Goal: Information Seeking & Learning: Learn about a topic

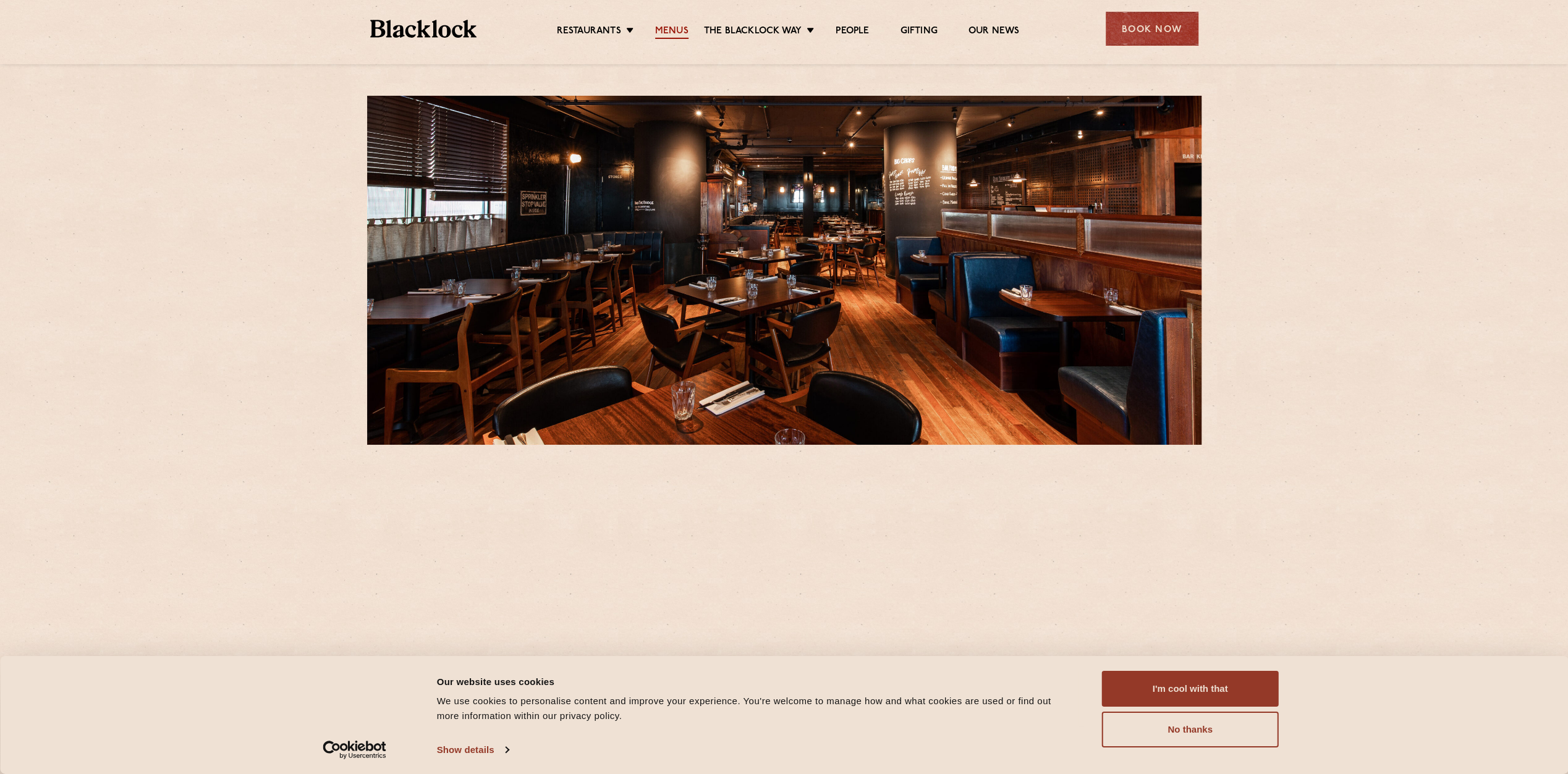
click at [674, 32] on link "Menus" at bounding box center [671, 32] width 33 height 13
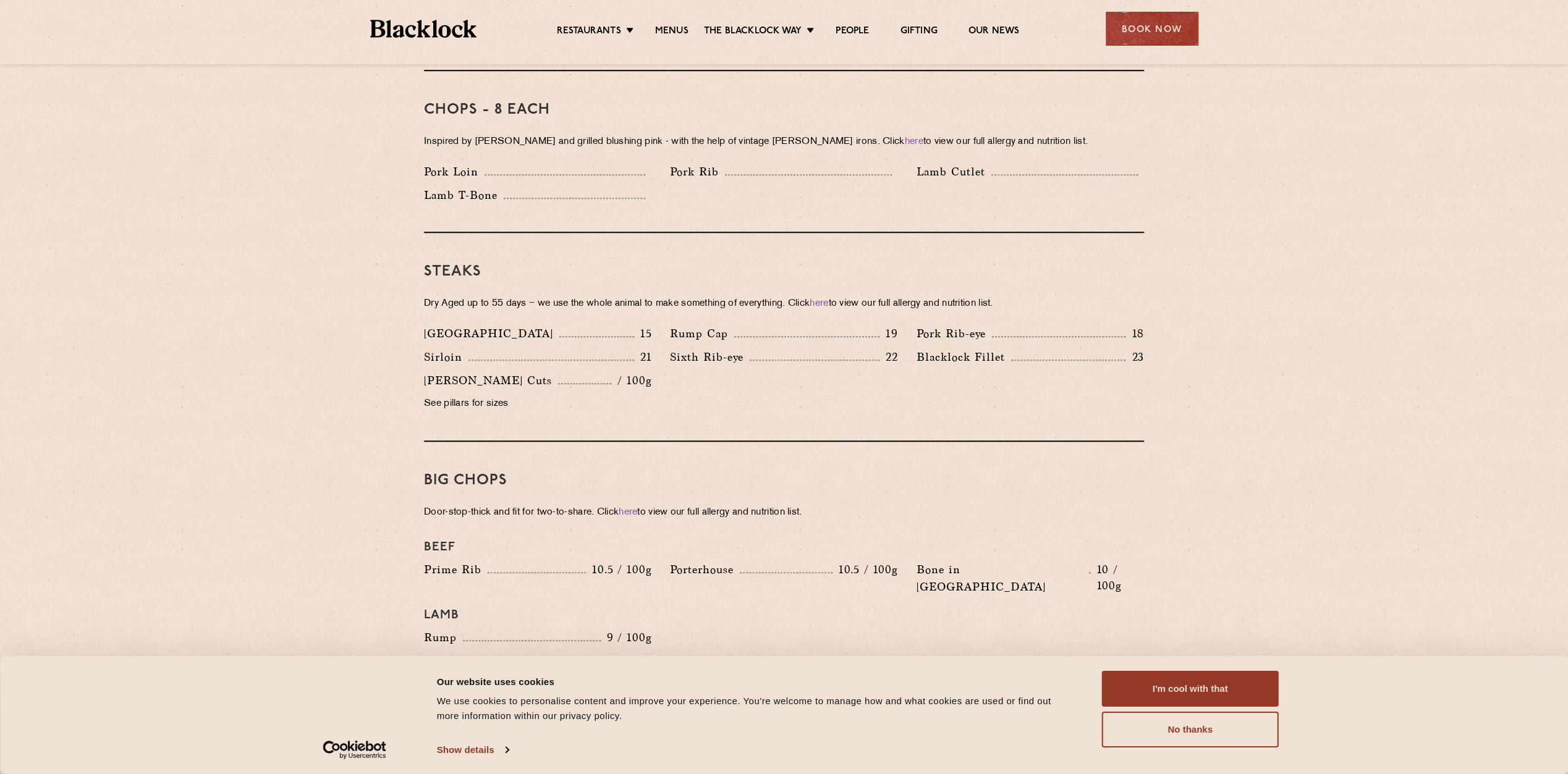
scroll to position [1050, 0]
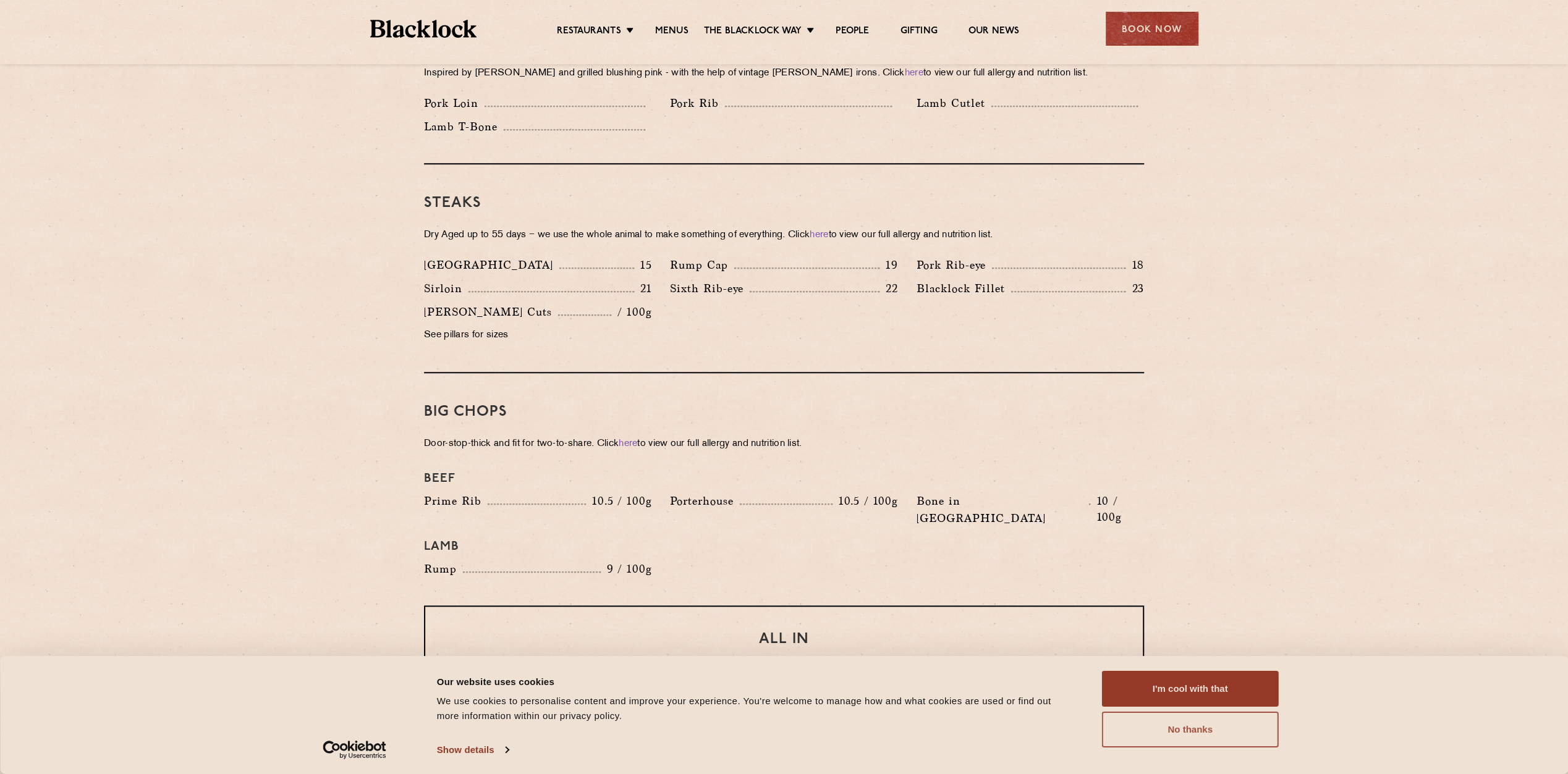
click at [1178, 732] on button "No thanks" at bounding box center [1190, 729] width 177 height 36
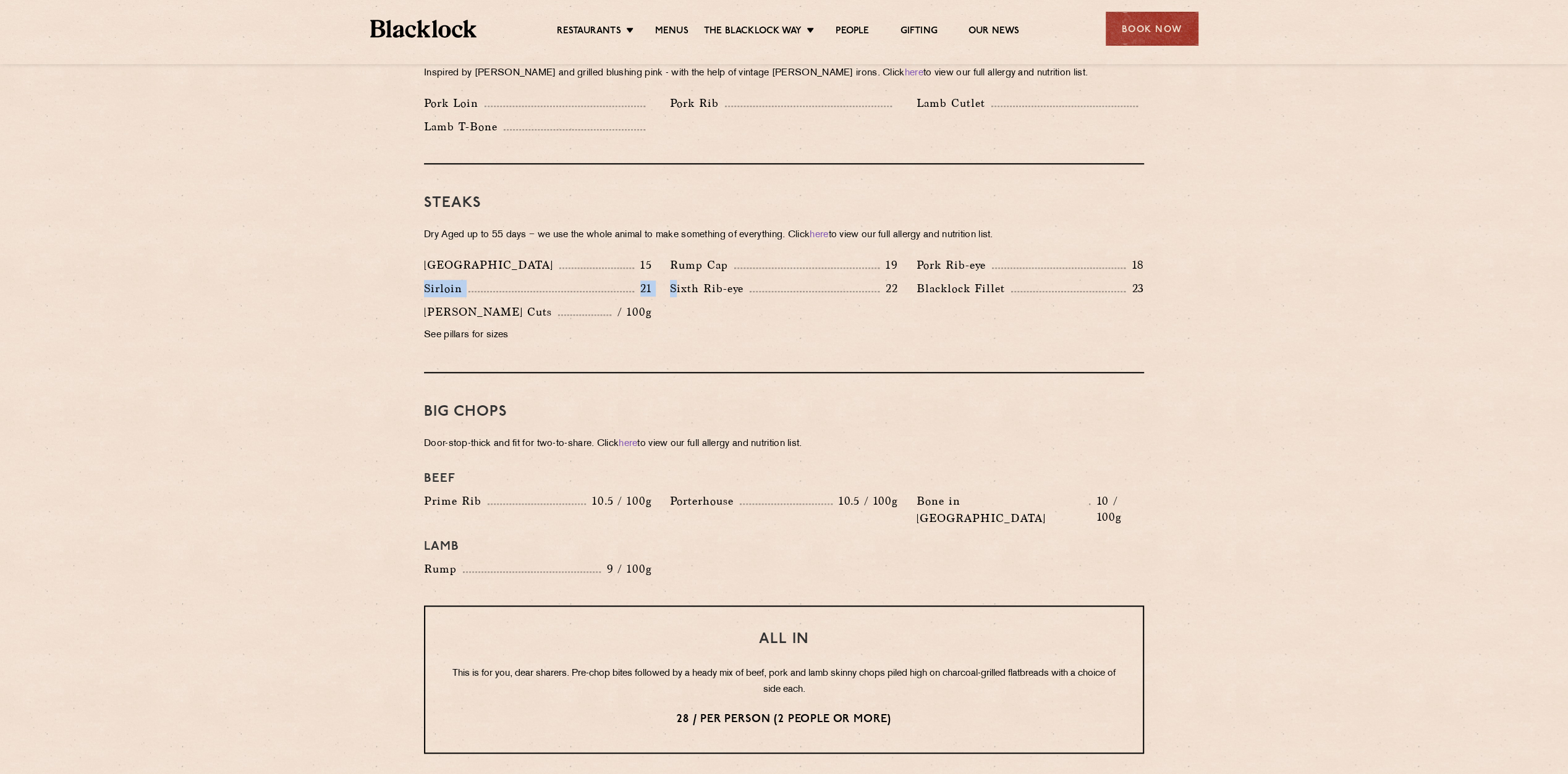
drag, startPoint x: 426, startPoint y: 270, endPoint x: 675, endPoint y: 263, distance: 249.1
click at [675, 263] on div "Denver 15 Rump Cap 19 Pork Rib-eye 18 Sirloin 21 Sixth Rib-eye 22 [PERSON_NAME]…" at bounding box center [784, 303] width 738 height 94
drag, startPoint x: 675, startPoint y: 263, endPoint x: 694, endPoint y: 269, distance: 19.9
click at [694, 280] on p "Sixth Rib-eye" at bounding box center [709, 288] width 79 height 17
drag, startPoint x: 703, startPoint y: 268, endPoint x: 889, endPoint y: 268, distance: 186.0
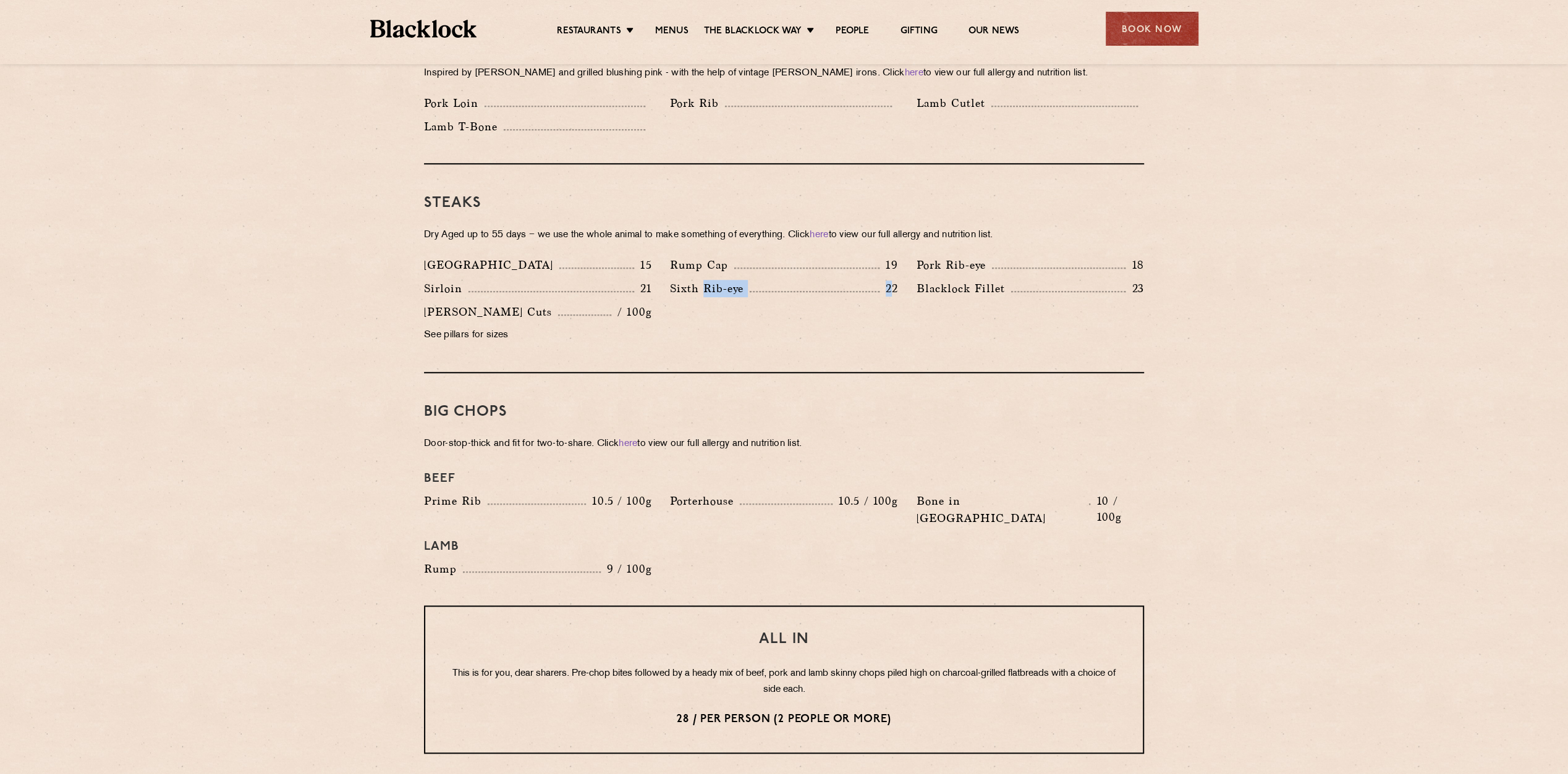
click at [889, 280] on div "Sixth Rib-eye 22" at bounding box center [784, 288] width 227 height 17
drag, startPoint x: 889, startPoint y: 268, endPoint x: 913, endPoint y: 344, distance: 79.7
click at [913, 344] on div "Steaks Dry Aged up to 55 days − we use the whole animal to make something of ev…" at bounding box center [784, 268] width 720 height 209
drag, startPoint x: 637, startPoint y: 626, endPoint x: 639, endPoint y: 634, distance: 8.2
click at [639, 634] on div "All In This is for you, dear sharers. Pre-chop bites followed by a heady mix of…" at bounding box center [784, 680] width 720 height 149
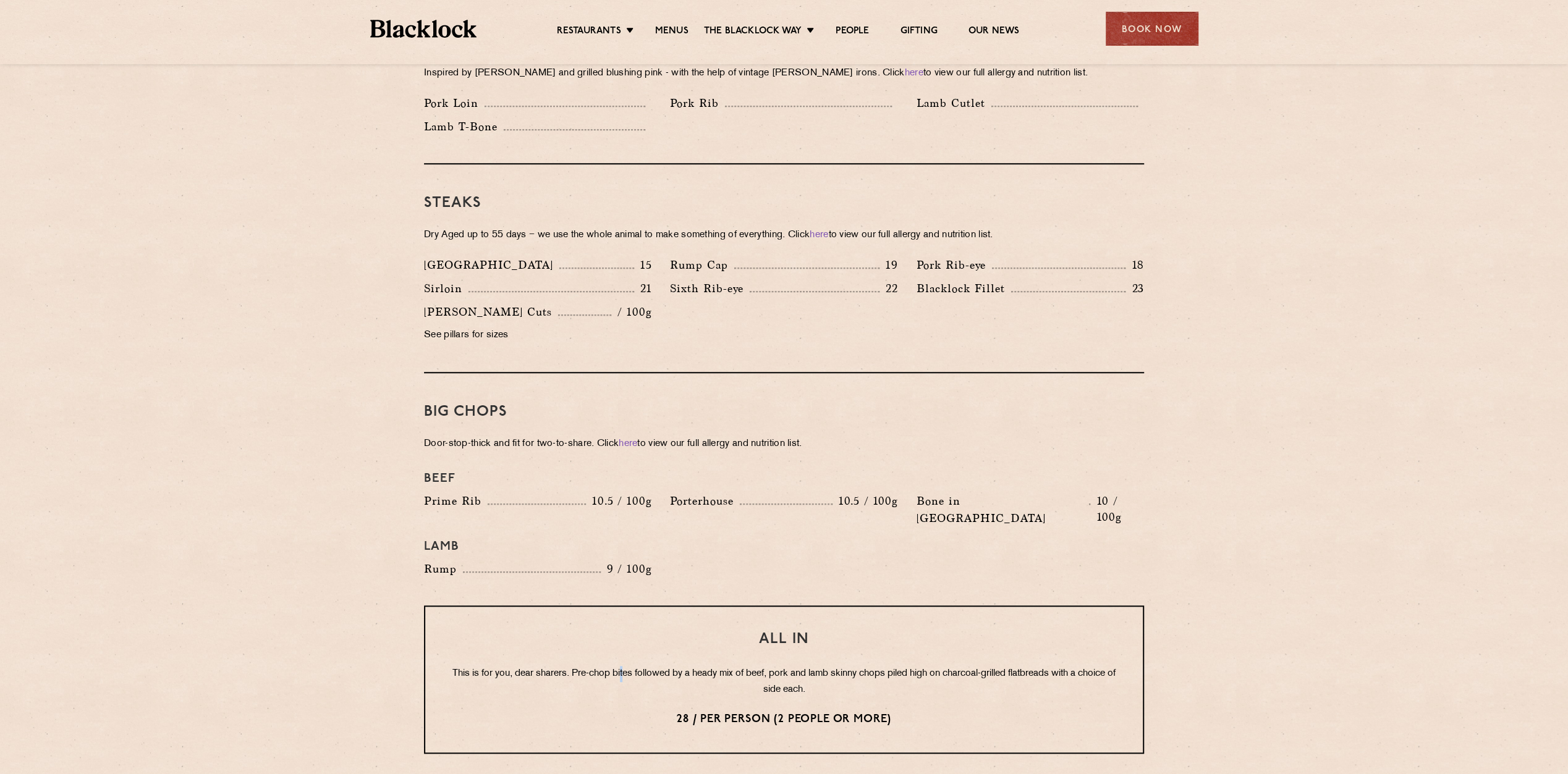
click at [638, 666] on p "This is for you, dear sharers. Pre-chop bites followed by a heady mix of beef, …" at bounding box center [784, 682] width 668 height 32
drag, startPoint x: 685, startPoint y: 686, endPoint x: 740, endPoint y: 686, distance: 55.0
click at [740, 712] on p "28 / per person (2 people or more)" at bounding box center [784, 720] width 668 height 16
drag, startPoint x: 740, startPoint y: 686, endPoint x: 737, endPoint y: 735, distance: 49.1
click at [737, 735] on div "Pre Chop Bites [PERSON_NAME] Potted Meats & Kimchi 2 Egg & Anchovy 2 Cheese & P…" at bounding box center [784, 461] width 751 height 1778
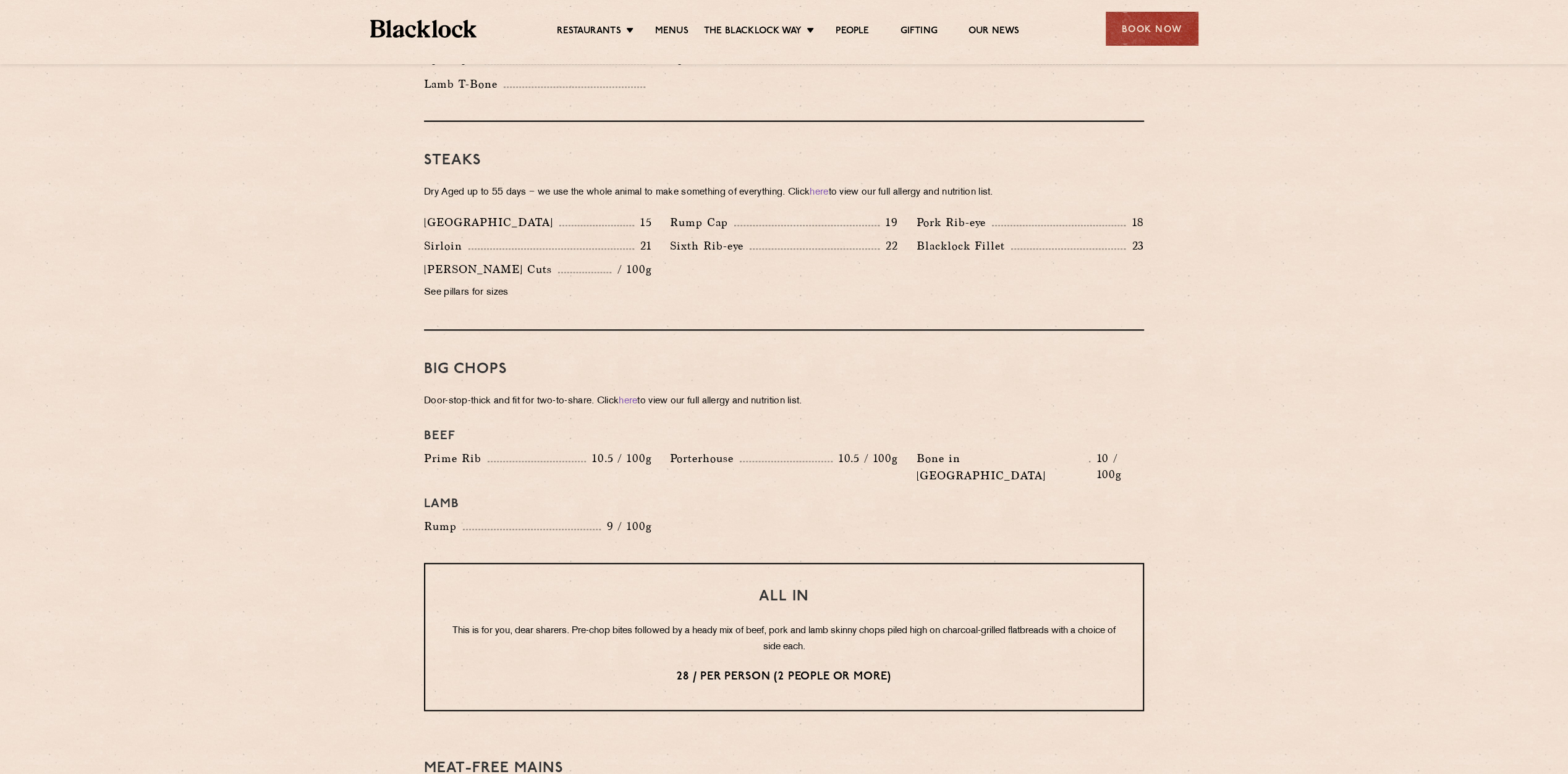
scroll to position [1113, 0]
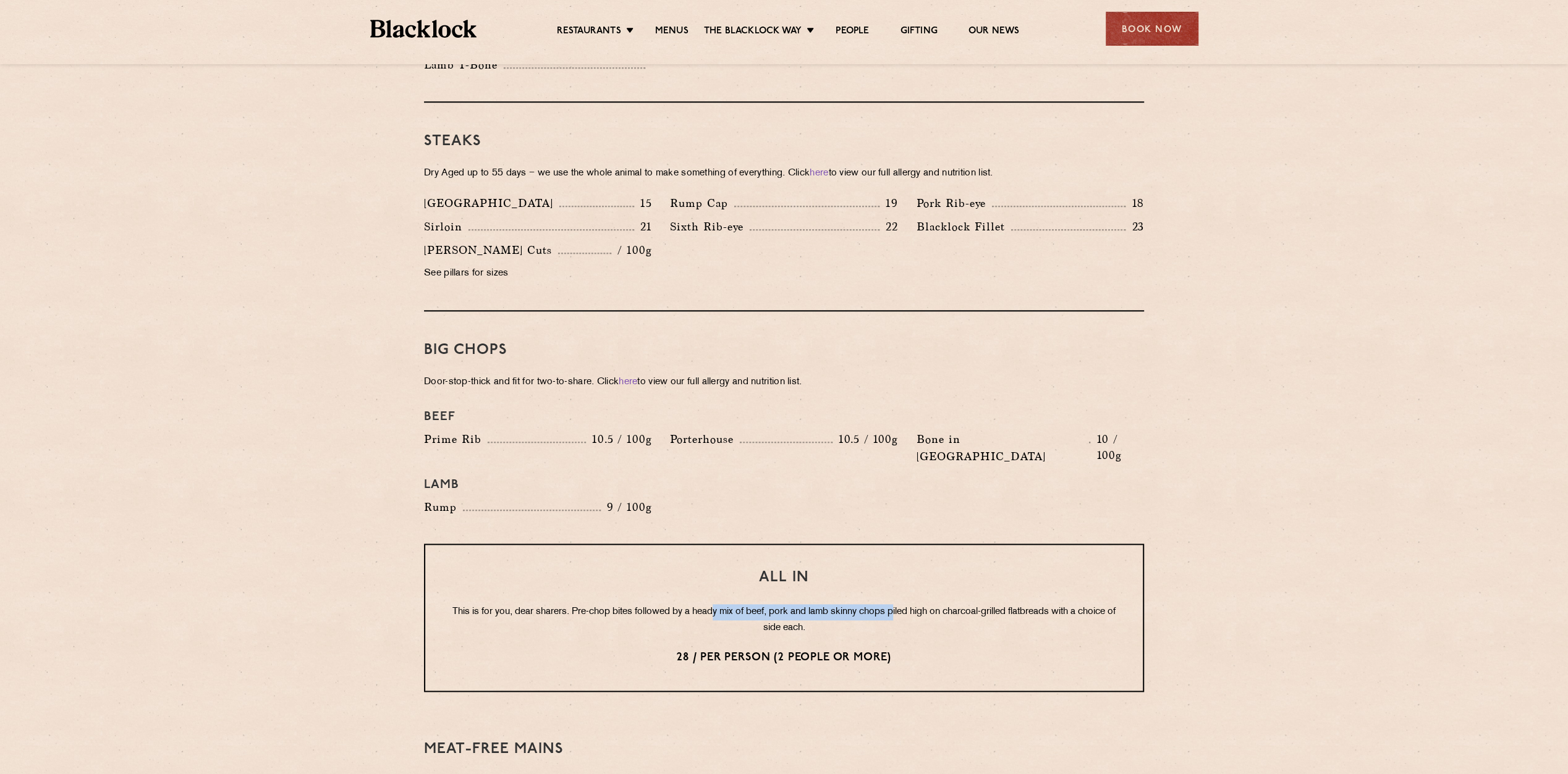
drag, startPoint x: 732, startPoint y: 581, endPoint x: 916, endPoint y: 582, distance: 184.0
click at [916, 605] on p "This is for you, dear sharers. Pre-chop bites followed by a heady mix of beef, …" at bounding box center [784, 620] width 668 height 32
drag, startPoint x: 916, startPoint y: 582, endPoint x: 910, endPoint y: 679, distance: 97.2
click at [910, 711] on div "Meat-Free mains We love the best of British veg, too. Especially with a lick of…" at bounding box center [784, 780] width 720 height 138
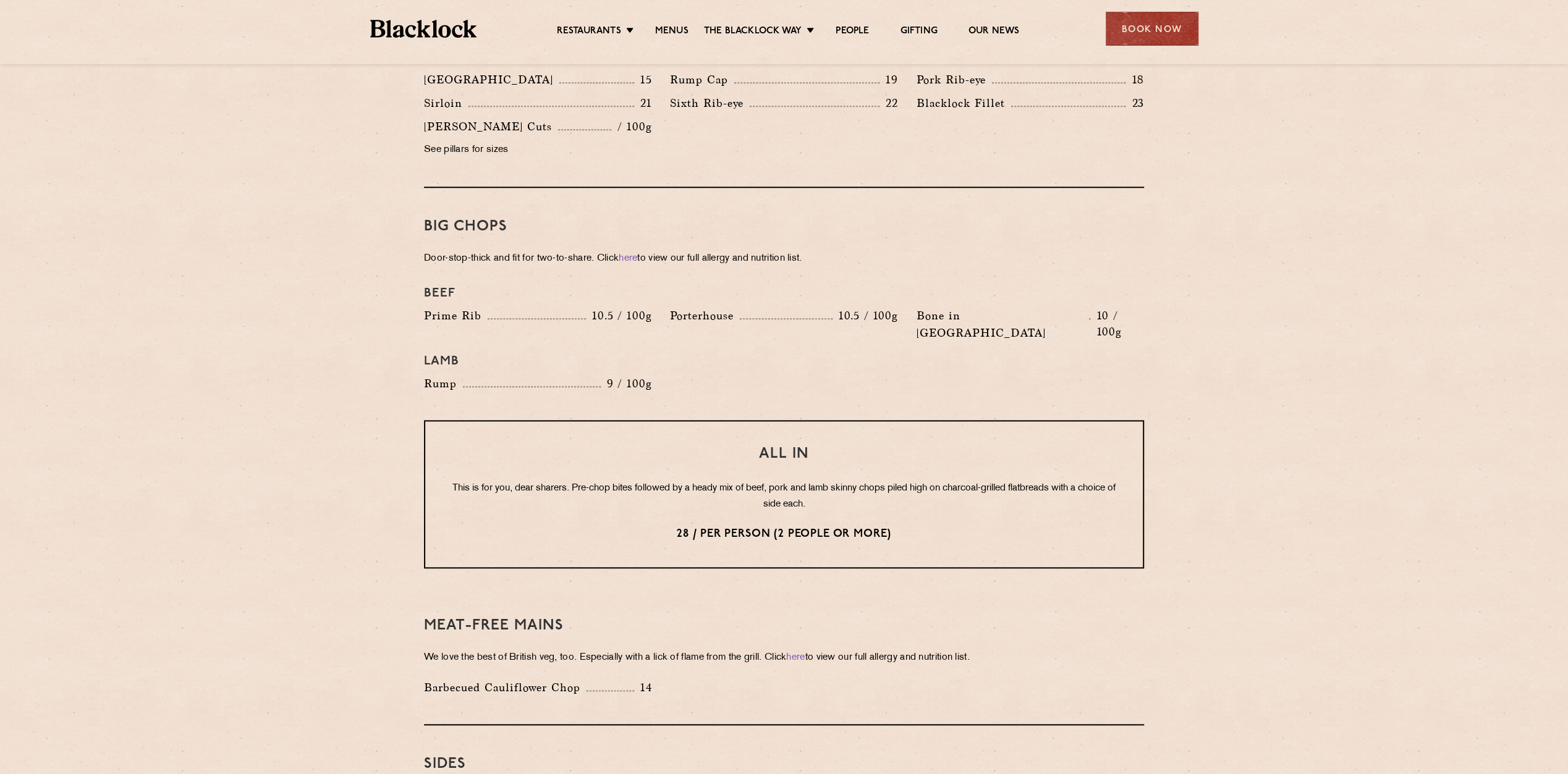
scroll to position [1174, 0]
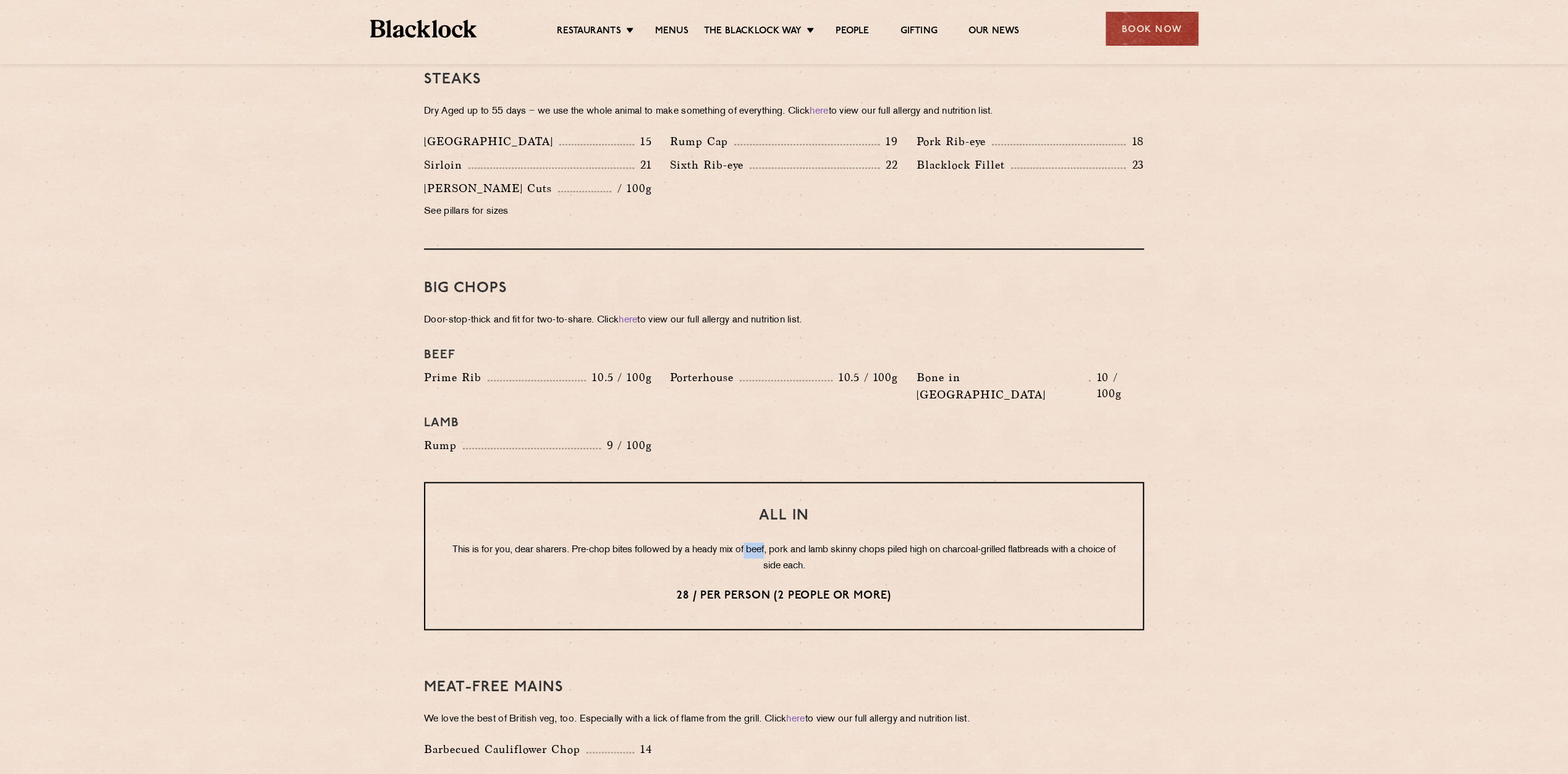
drag, startPoint x: 764, startPoint y: 515, endPoint x: 782, endPoint y: 515, distance: 18.0
click at [782, 542] on p "This is for you, dear sharers. Pre-chop bites followed by a heady mix of beef, …" at bounding box center [784, 558] width 668 height 32
drag, startPoint x: 782, startPoint y: 515, endPoint x: 796, endPoint y: 518, distance: 14.3
click at [796, 542] on p "This is for you, dear sharers. Pre-chop bites followed by a heady mix of beef, …" at bounding box center [784, 558] width 668 height 32
drag, startPoint x: 731, startPoint y: 563, endPoint x: 739, endPoint y: 563, distance: 8.0
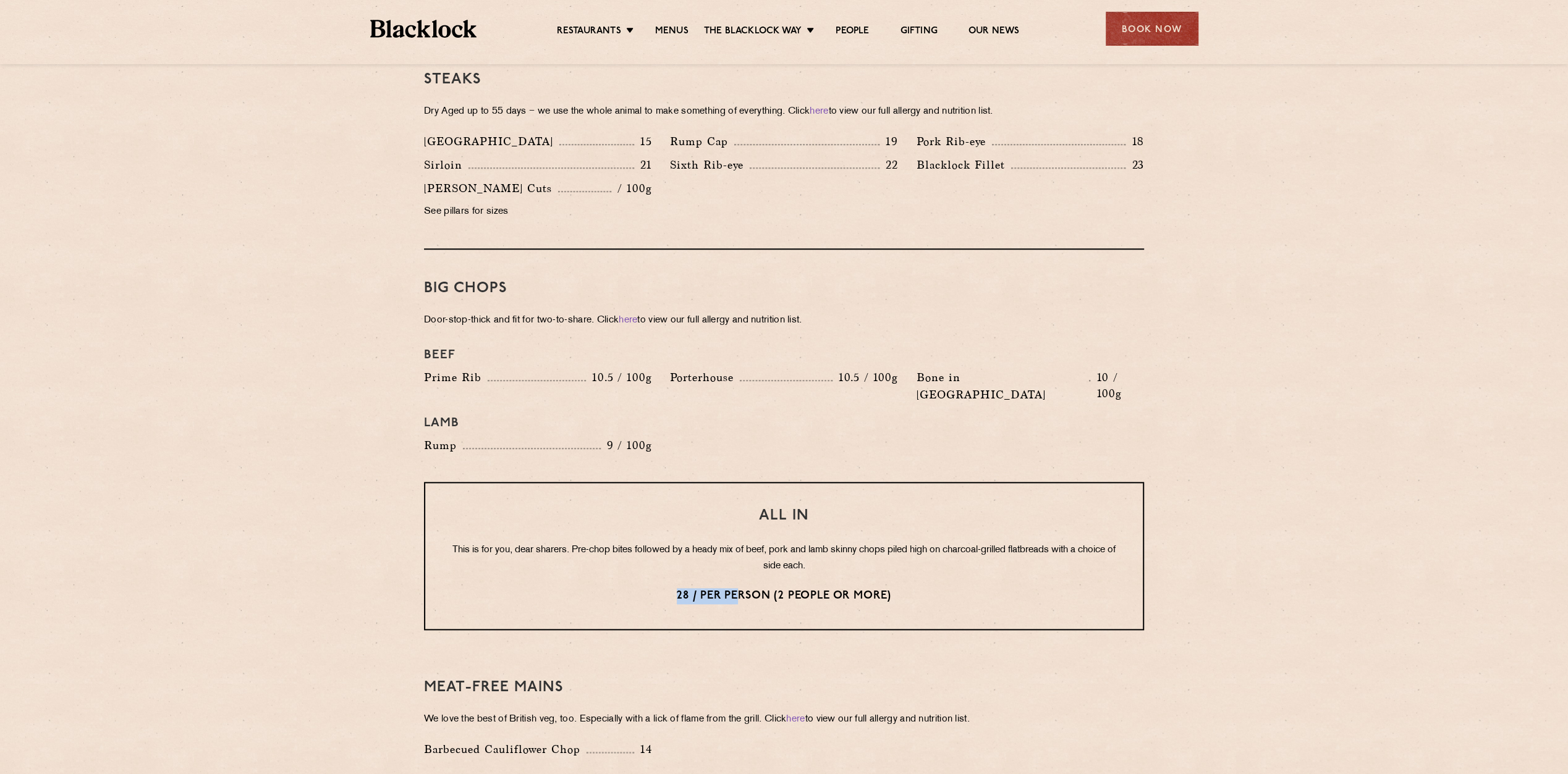
click at [739, 588] on p "28 / per person (2 people or more)" at bounding box center [784, 596] width 668 height 16
drag, startPoint x: 739, startPoint y: 563, endPoint x: 743, endPoint y: 651, distance: 88.1
click at [743, 680] on h3 "Meat-Free mains" at bounding box center [784, 688] width 720 height 16
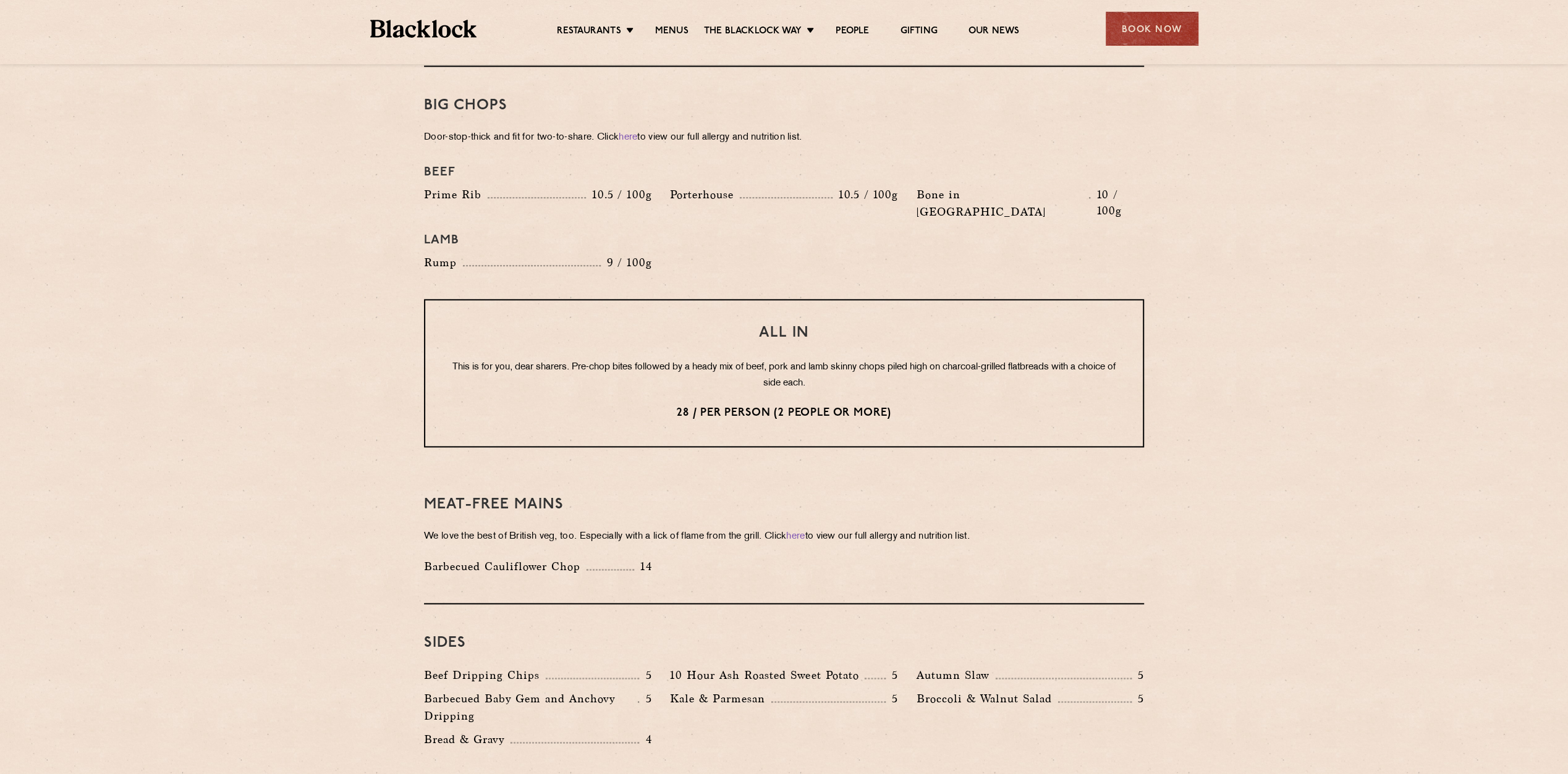
scroll to position [1359, 0]
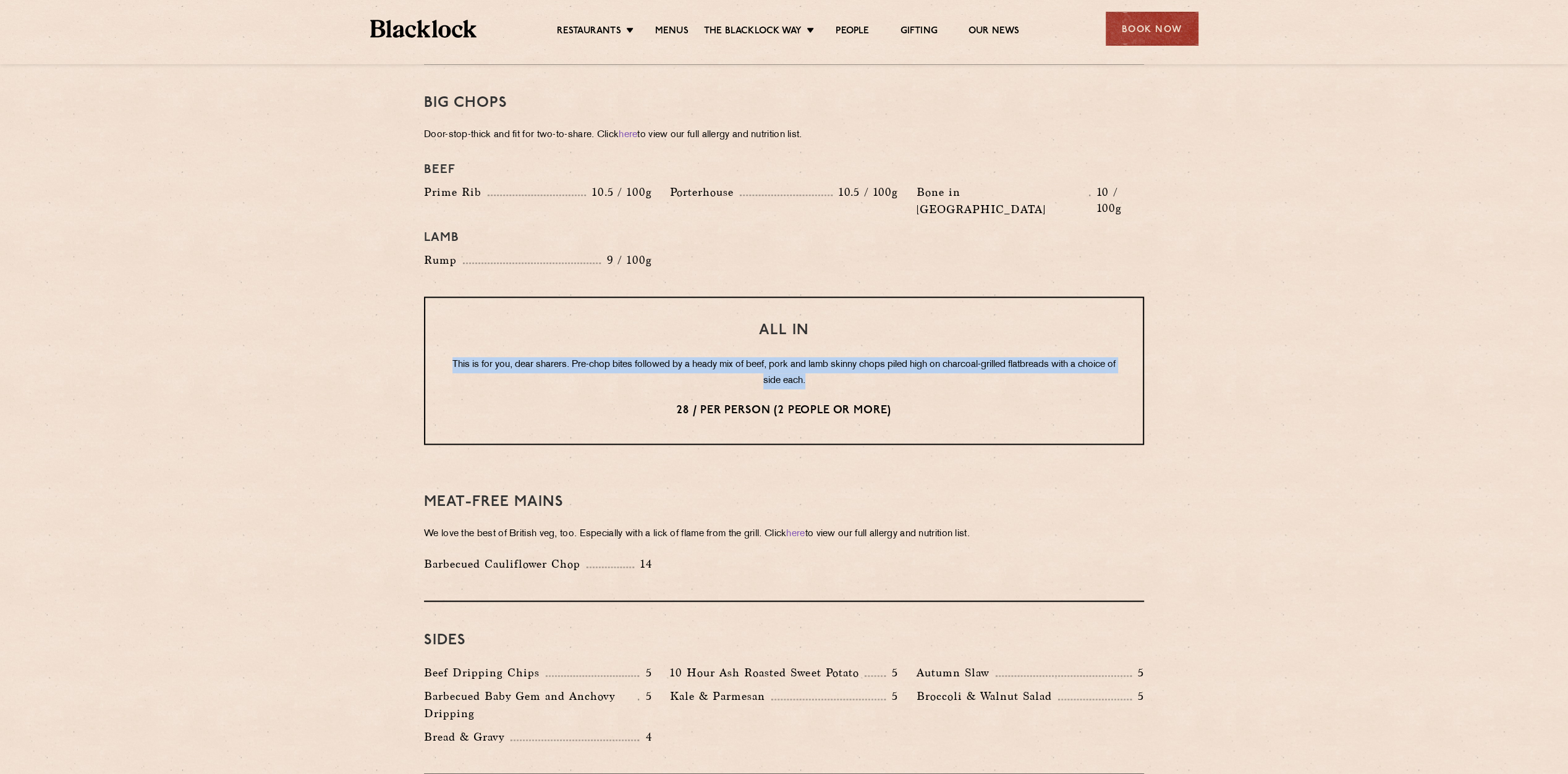
drag, startPoint x: 463, startPoint y: 328, endPoint x: 837, endPoint y: 347, distance: 374.5
click at [837, 357] on p "This is for you, dear sharers. Pre-chop bites followed by a heady mix of beef, …" at bounding box center [784, 373] width 668 height 32
click at [825, 357] on p "This is for you, dear sharers. Pre-chop bites followed by a heady mix of beef, …" at bounding box center [784, 373] width 668 height 32
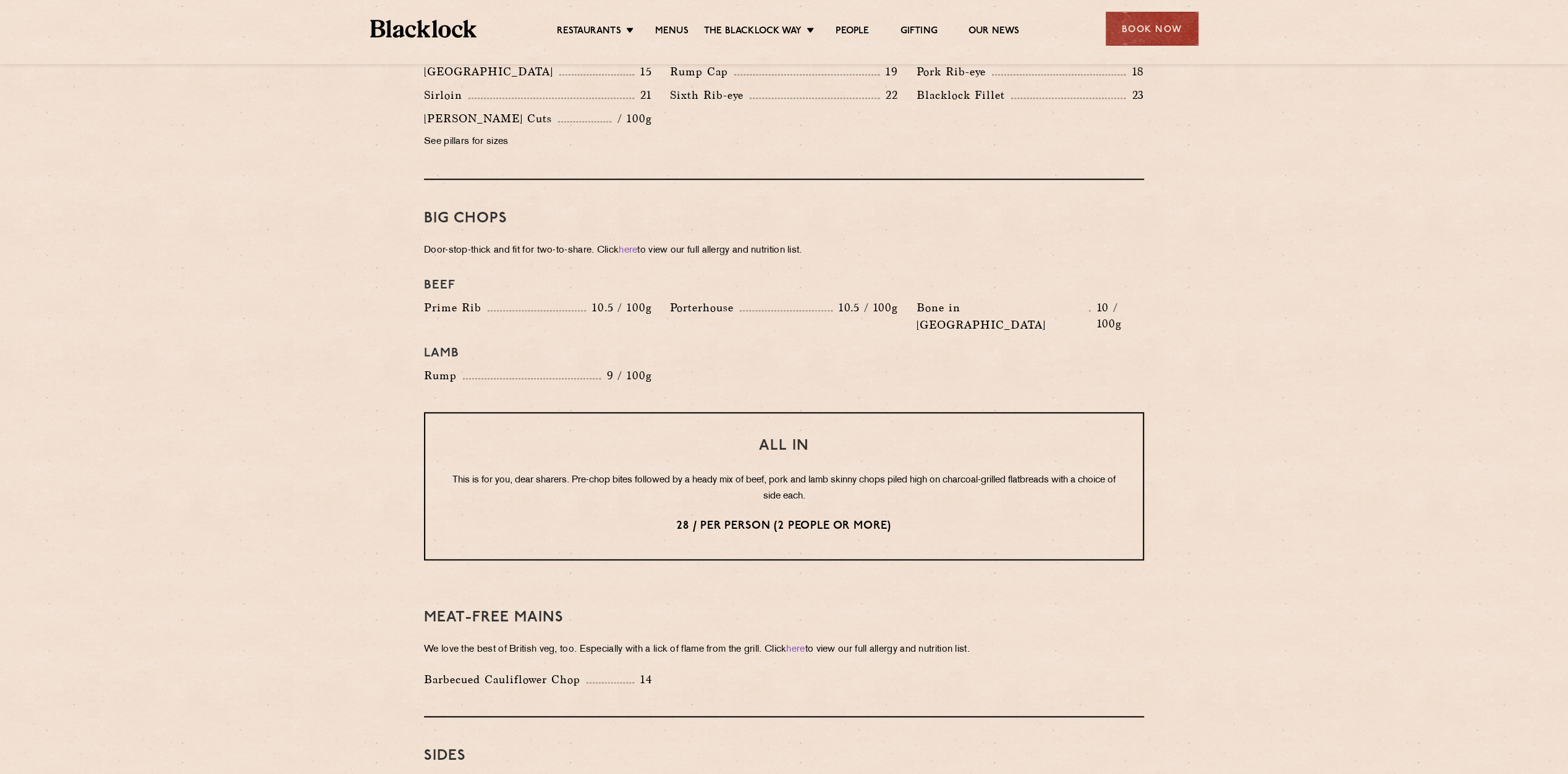
scroll to position [1174, 0]
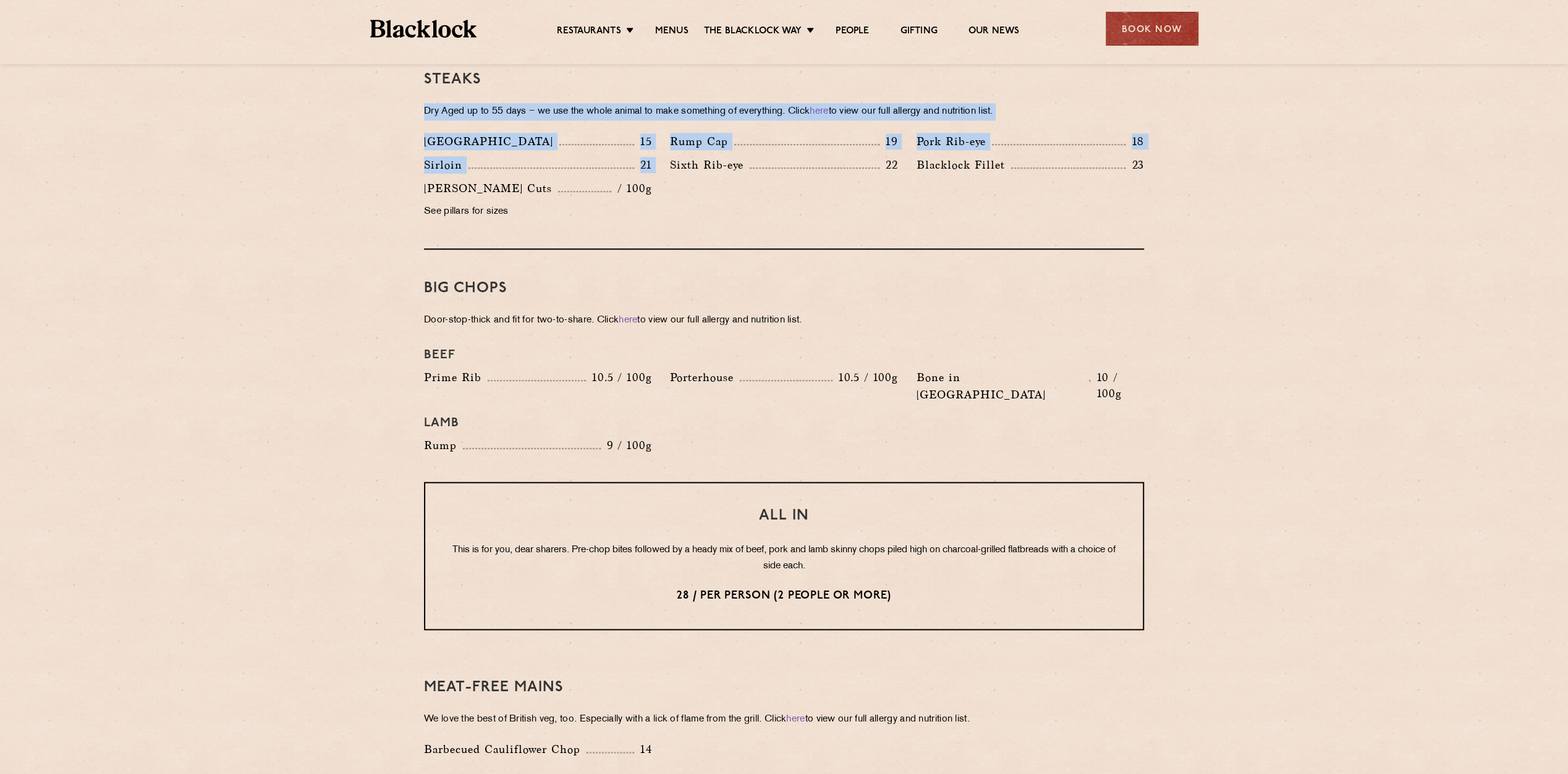
drag, startPoint x: 422, startPoint y: 96, endPoint x: 668, endPoint y: 154, distance: 252.7
click at [668, 154] on div "Pre Chop Bites [PERSON_NAME] Potted Meats & Kimchi 2 Egg & Anchovy 2 Cheese & P…" at bounding box center [784, 336] width 751 height 1778
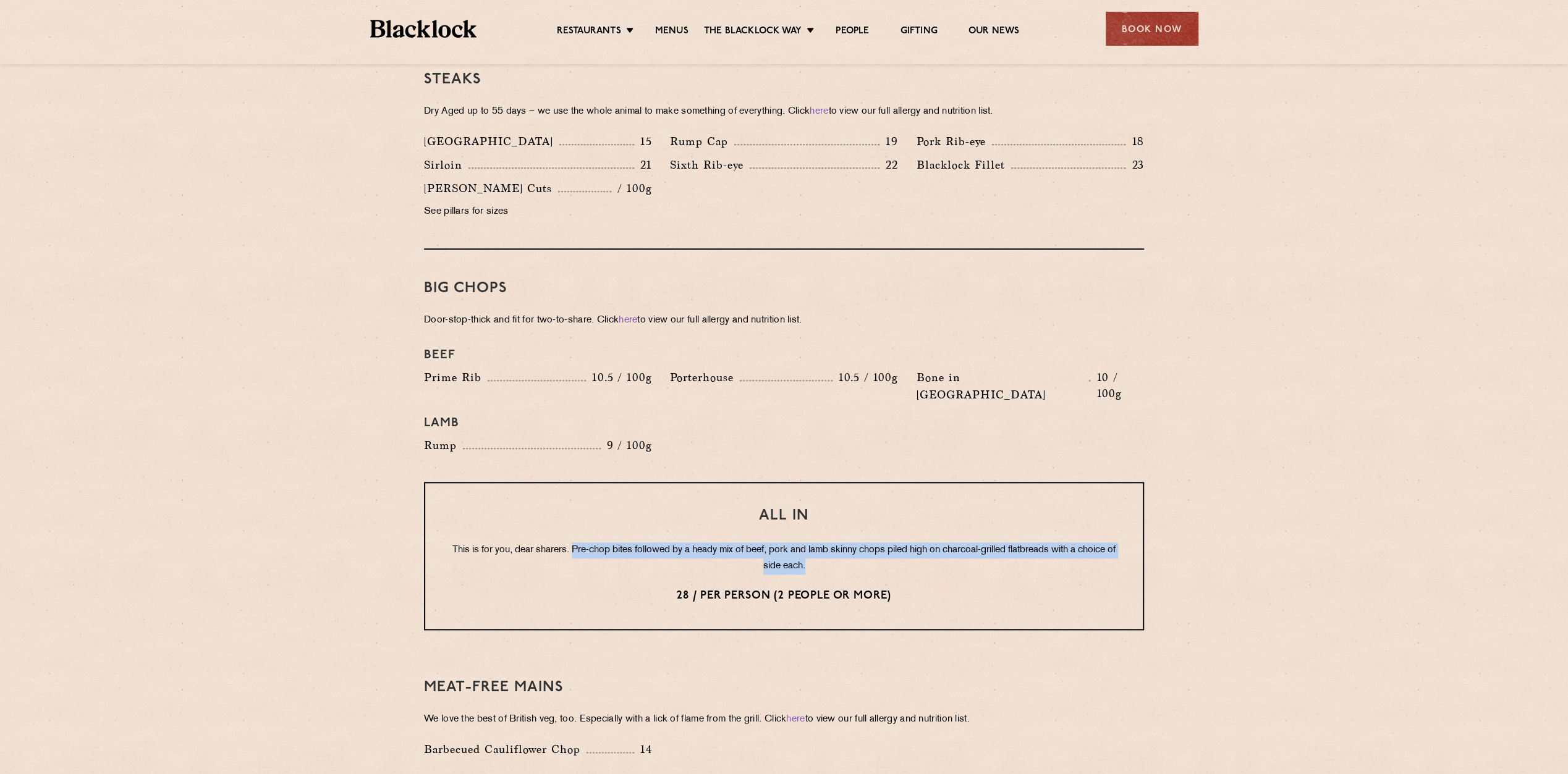
drag, startPoint x: 596, startPoint y: 515, endPoint x: 884, endPoint y: 533, distance: 288.6
click at [884, 542] on p "This is for you, dear sharers. Pre-chop bites followed by a heady mix of beef, …" at bounding box center [784, 558] width 668 height 32
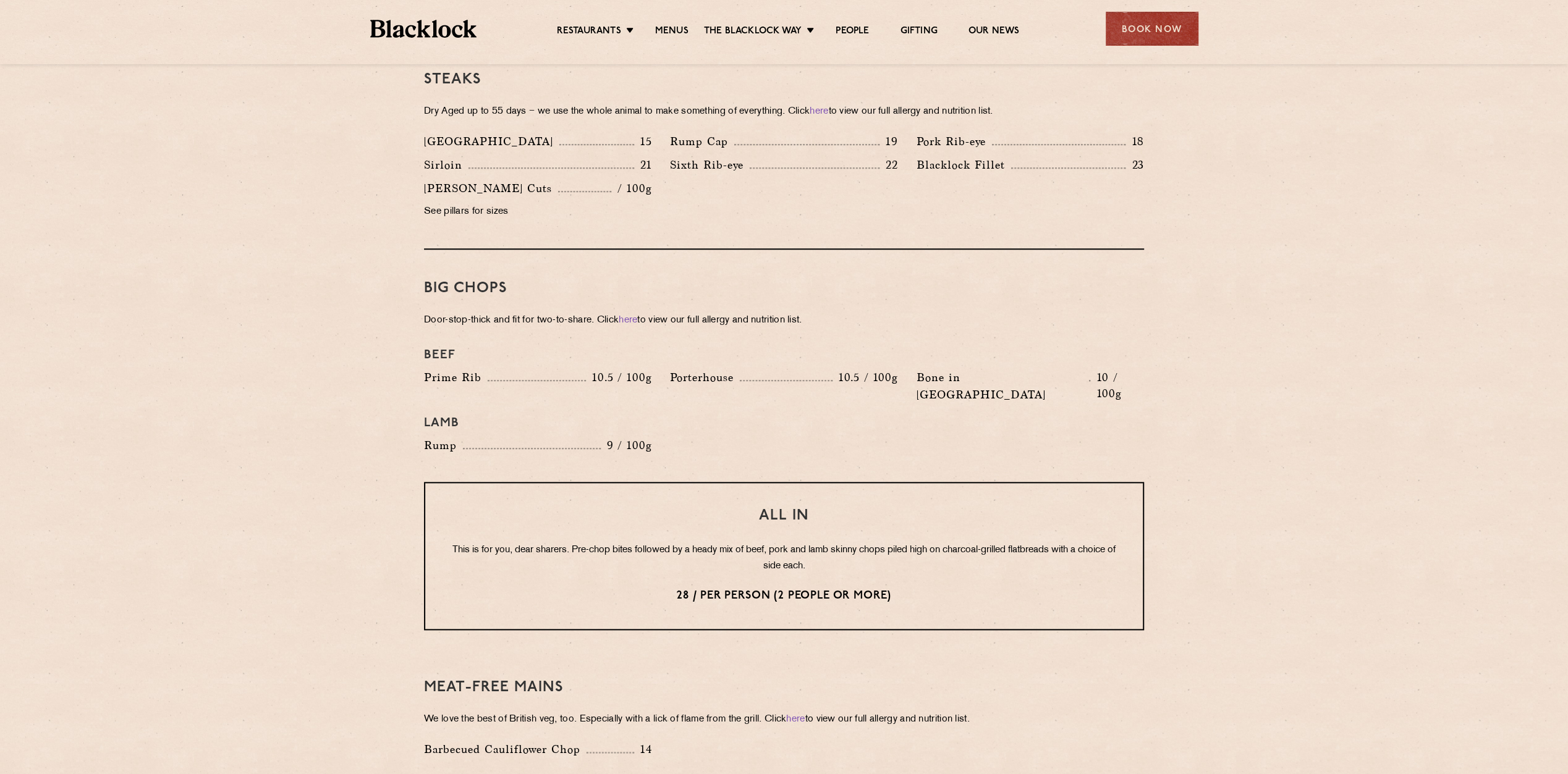
drag, startPoint x: 884, startPoint y: 533, endPoint x: 921, endPoint y: 553, distance: 42.1
click at [921, 553] on div "All In This is for you, dear sharers. Pre-chop bites followed by a heady mix of…" at bounding box center [784, 556] width 720 height 149
